Goal: Transaction & Acquisition: Purchase product/service

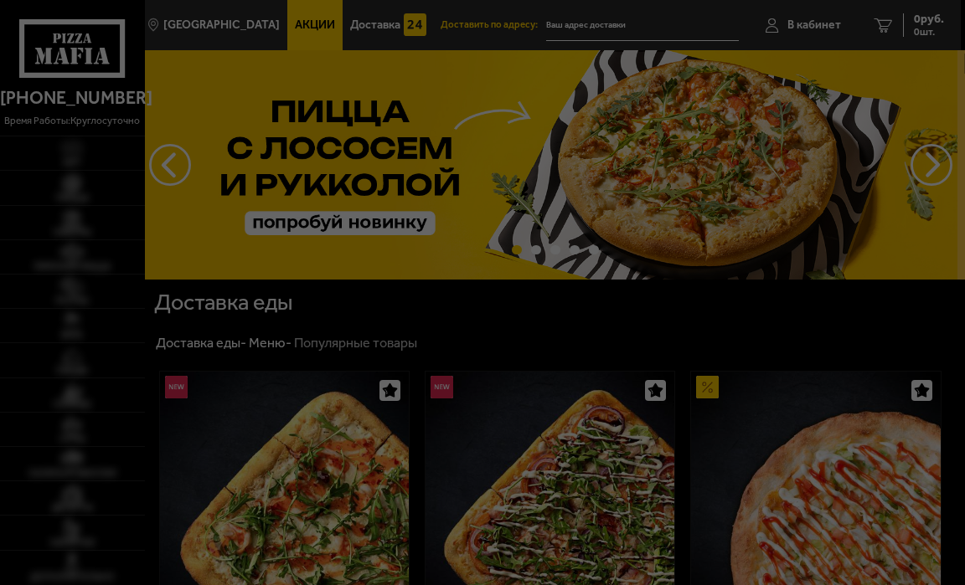
type input "[STREET_ADDRESS][PERSON_NAME]"
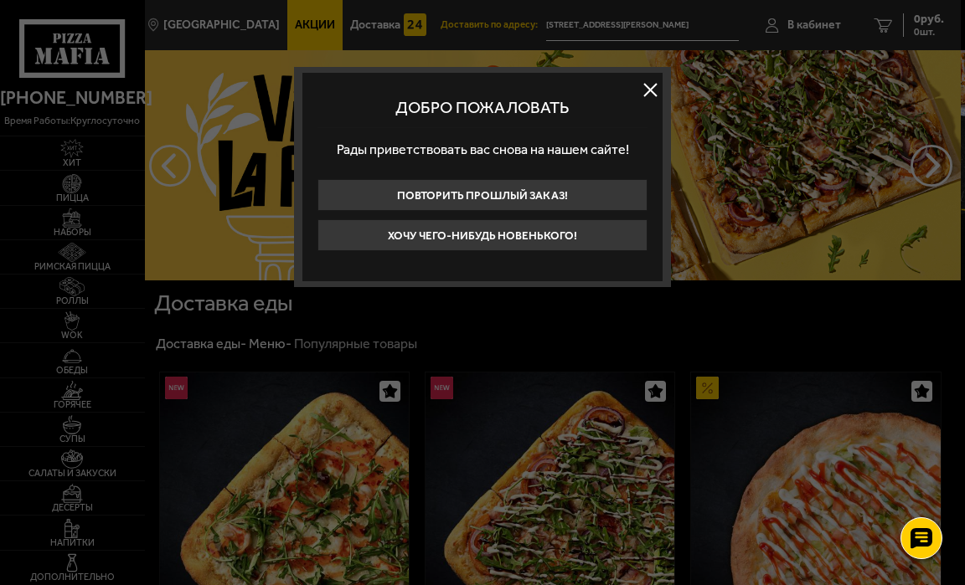
click at [646, 88] on button at bounding box center [649, 90] width 25 height 25
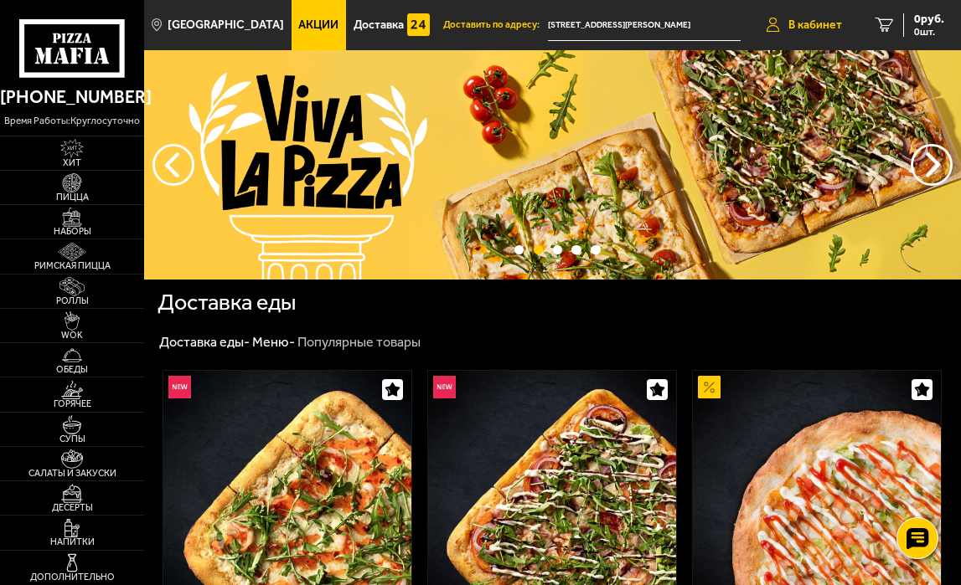
click at [817, 19] on span "В кабинет" at bounding box center [815, 25] width 54 height 12
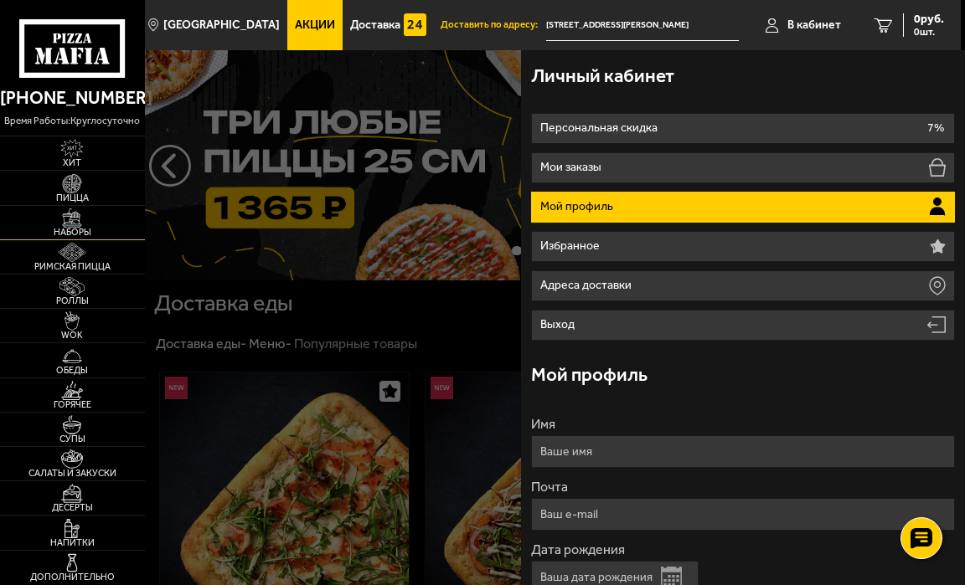
click at [80, 225] on img at bounding box center [72, 218] width 39 height 19
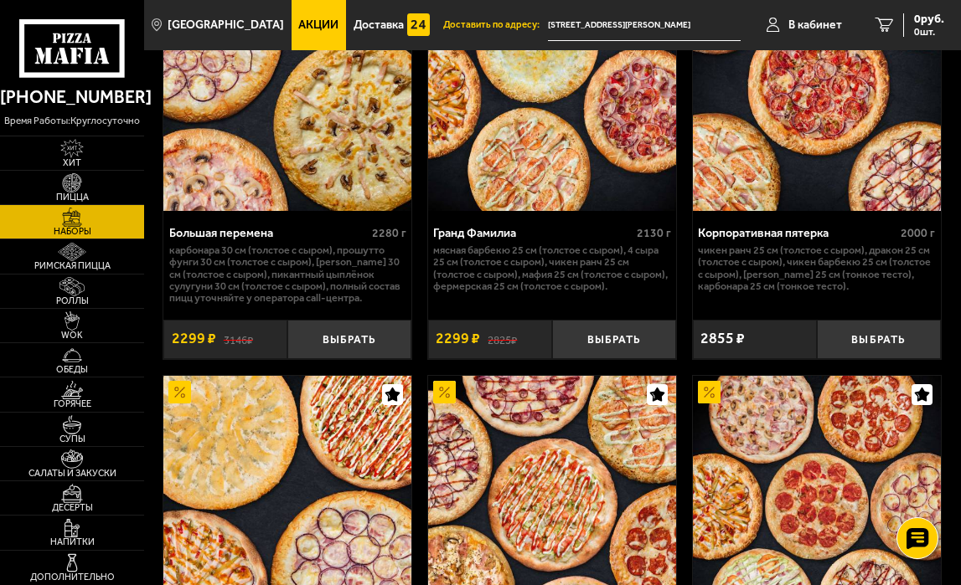
scroll to position [3276, 0]
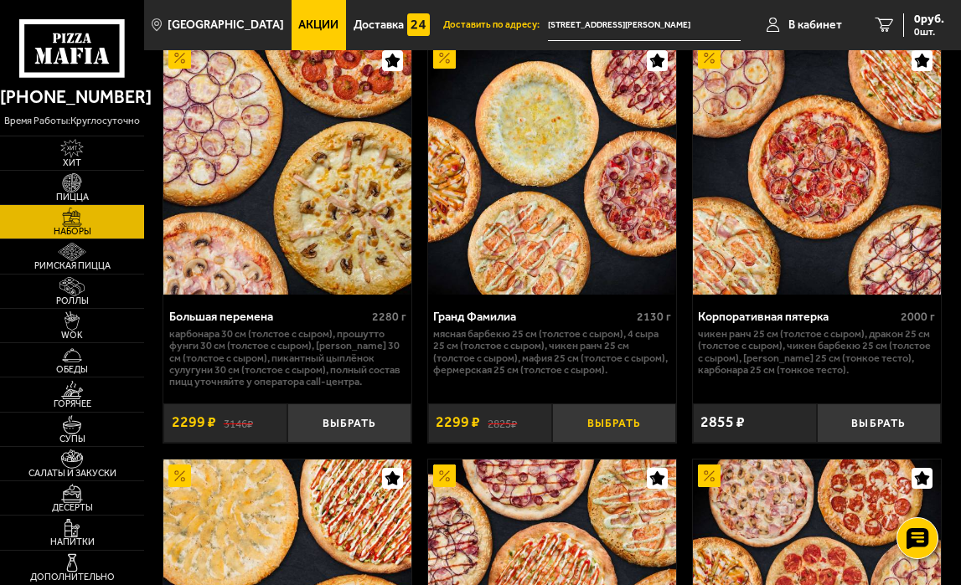
click at [604, 443] on button "Выбрать" at bounding box center [614, 423] width 124 height 39
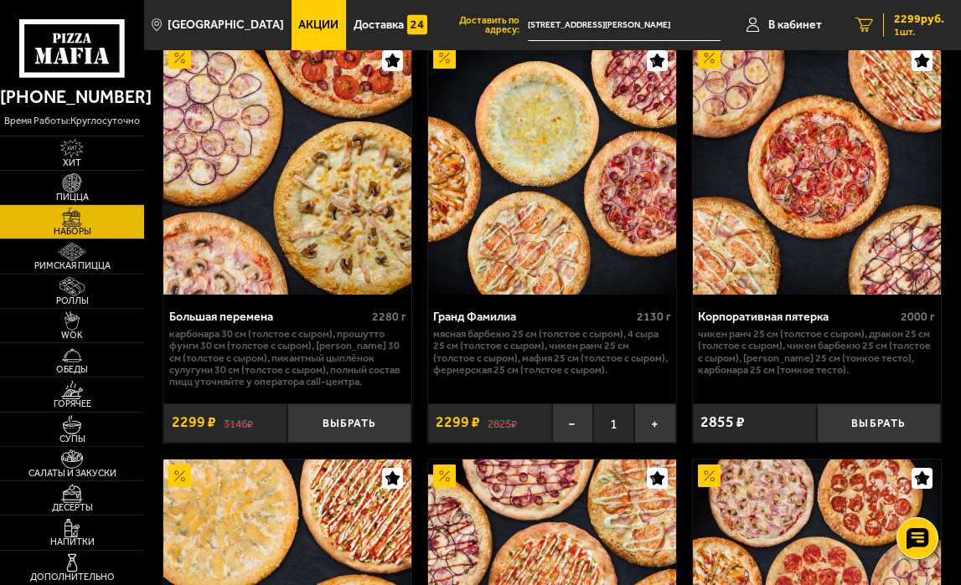
click at [914, 29] on span "1 шт." at bounding box center [919, 32] width 50 height 10
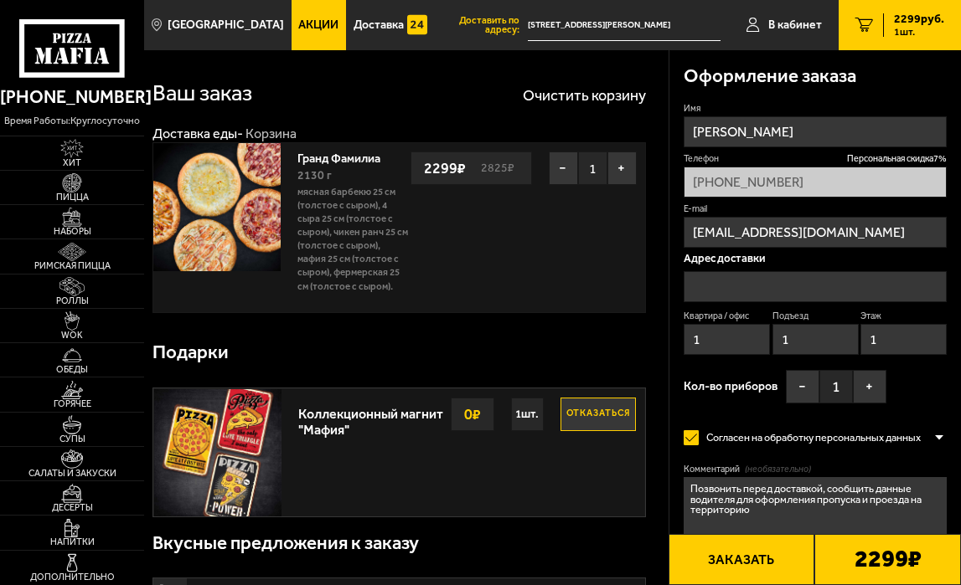
type input "[STREET_ADDRESS][PERSON_NAME]"
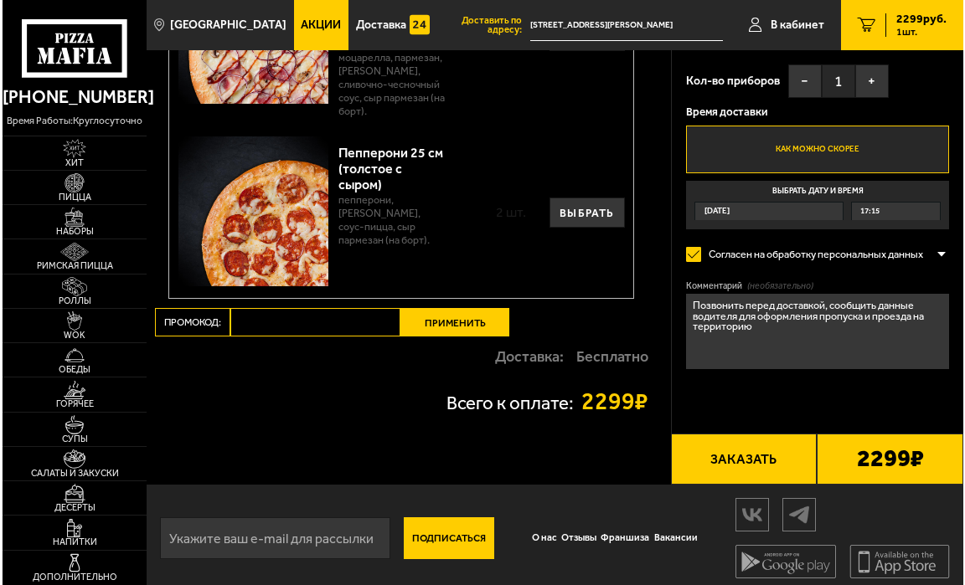
scroll to position [1578, 0]
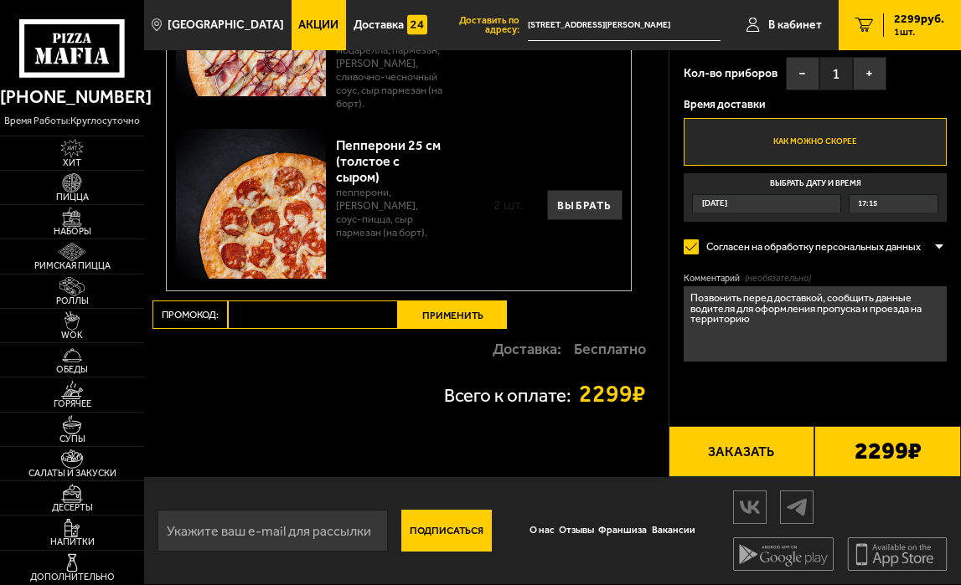
click at [745, 446] on button "Заказать" at bounding box center [741, 451] width 147 height 51
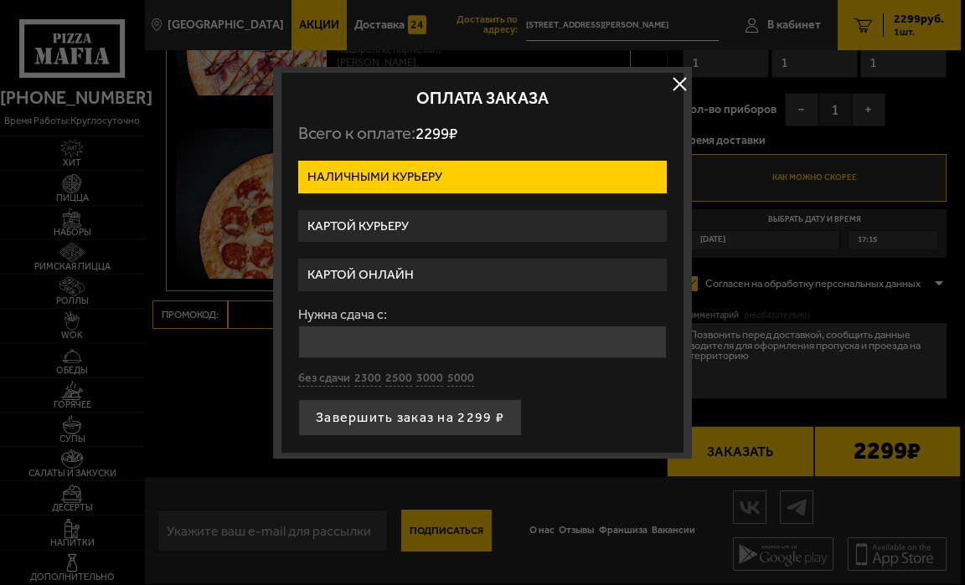
click at [503, 219] on label "Картой курьеру" at bounding box center [482, 226] width 369 height 33
click at [0, 0] on input "Картой курьеру" at bounding box center [0, 0] width 0 height 0
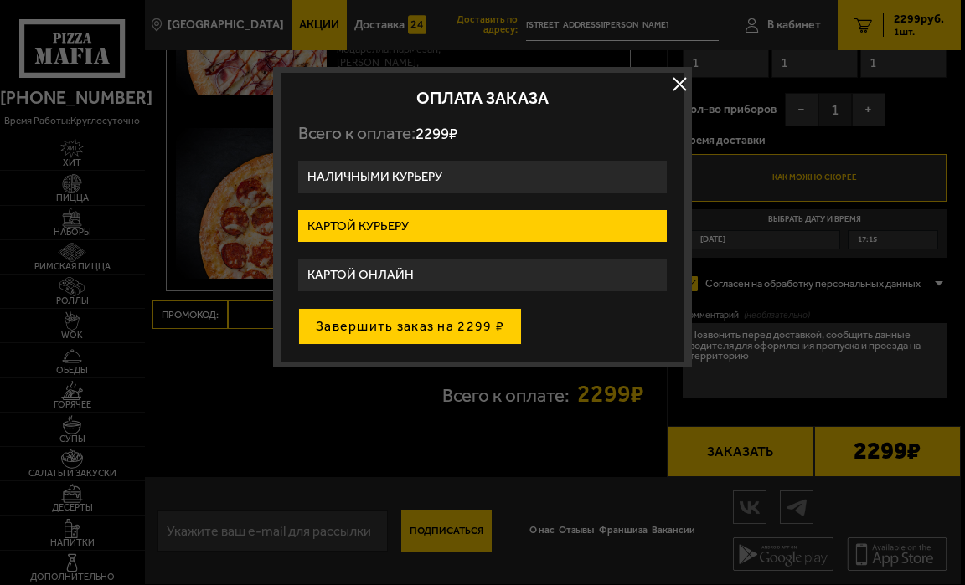
click at [485, 330] on button "Завершить заказ на 2299 ₽" at bounding box center [410, 326] width 224 height 37
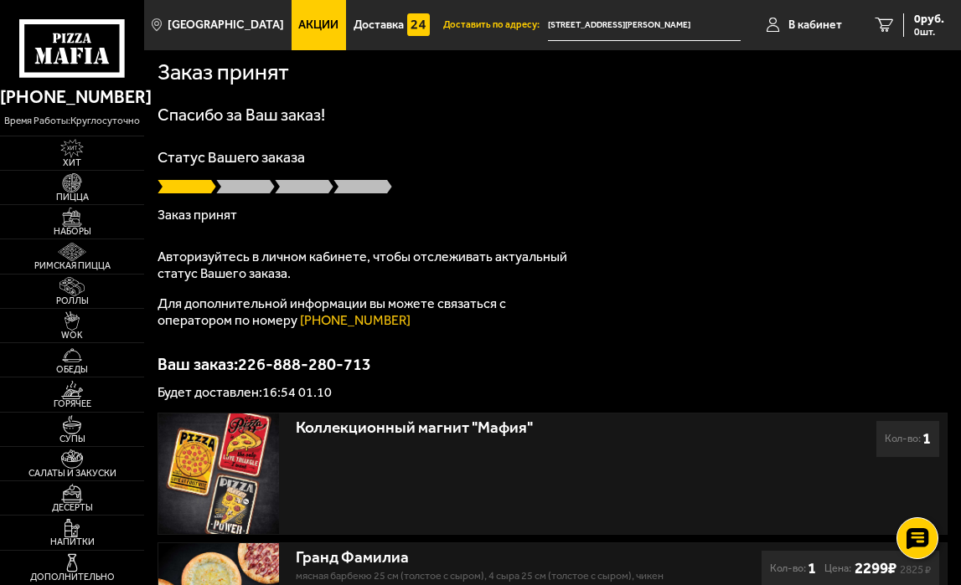
click at [251, 186] on span at bounding box center [245, 186] width 59 height 17
click at [77, 183] on img at bounding box center [72, 182] width 39 height 19
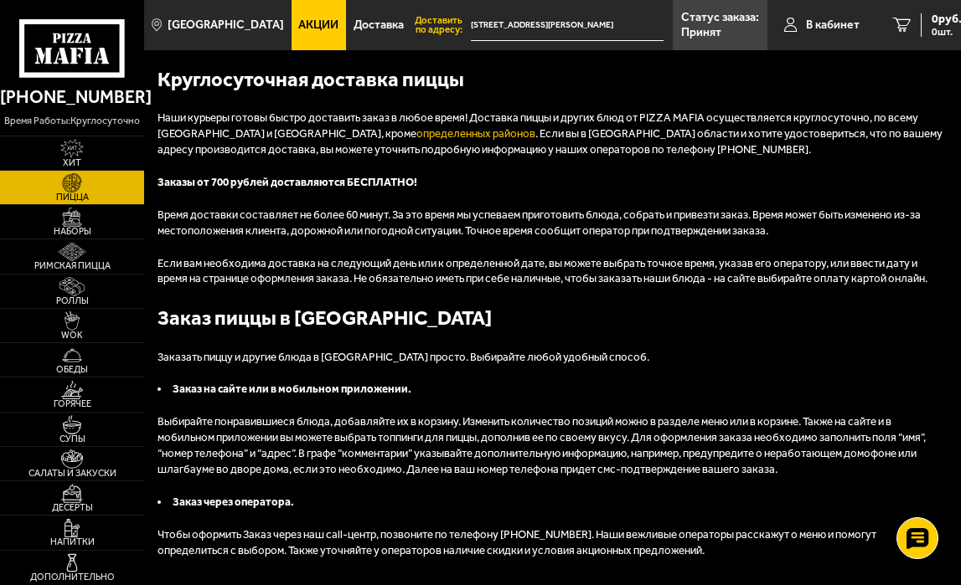
scroll to position [6265, 0]
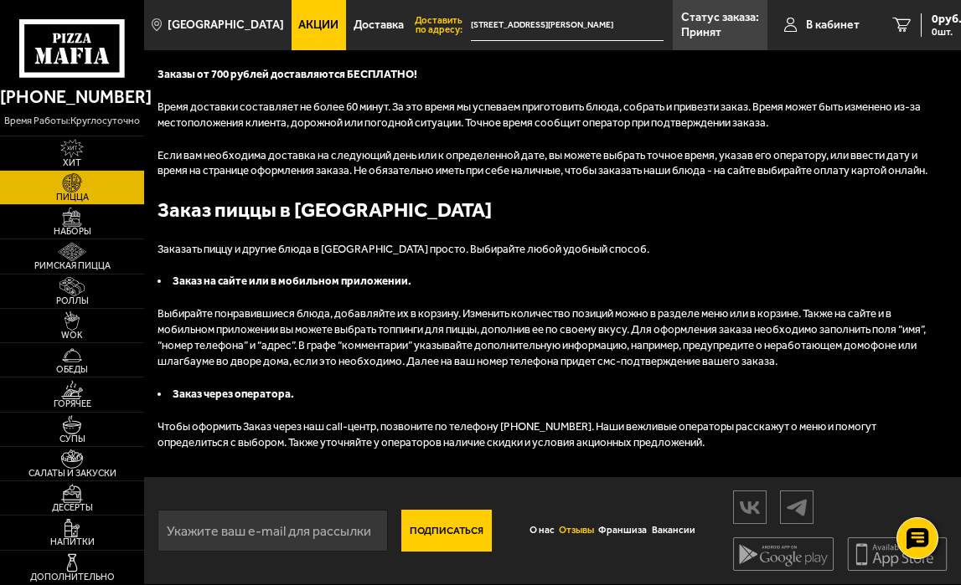
click at [576, 532] on link "Отзывы" at bounding box center [575, 531] width 39 height 30
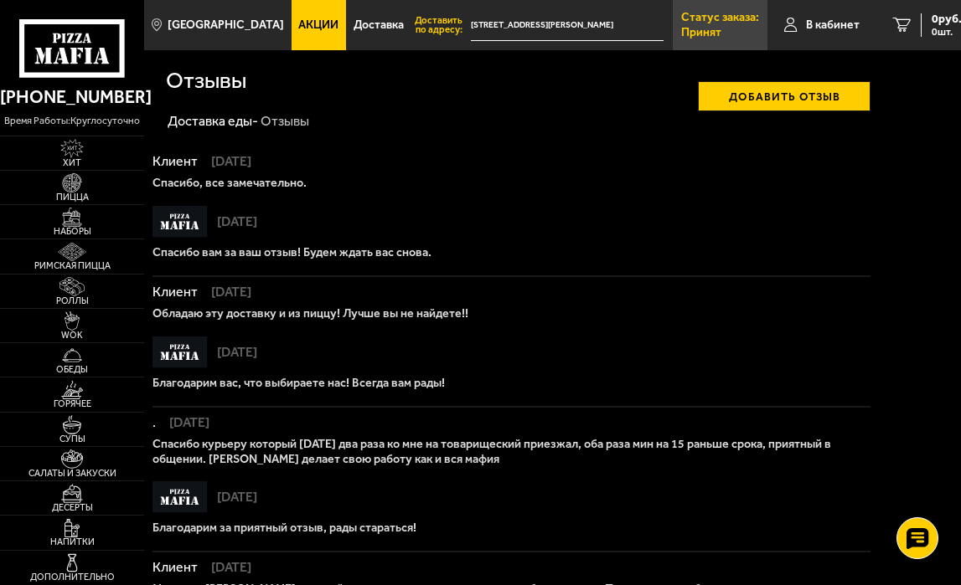
click at [709, 22] on p "Статус заказа:" at bounding box center [720, 18] width 78 height 12
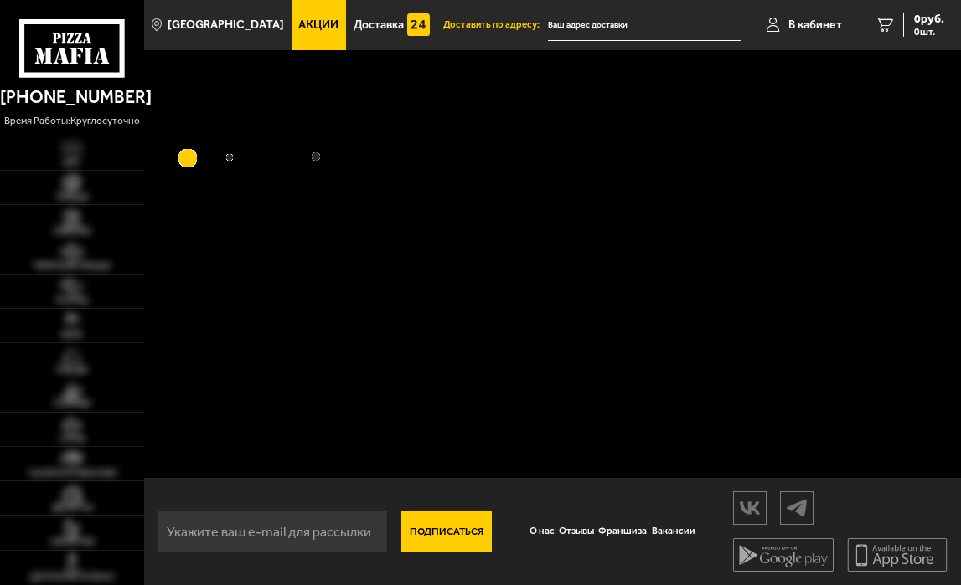
type input "[STREET_ADDRESS][PERSON_NAME]"
